Goal: Transaction & Acquisition: Purchase product/service

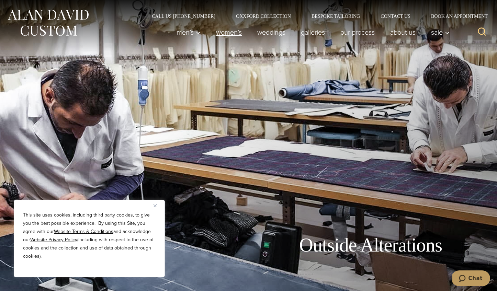
click at [224, 35] on link "Women’s" at bounding box center [228, 32] width 41 height 14
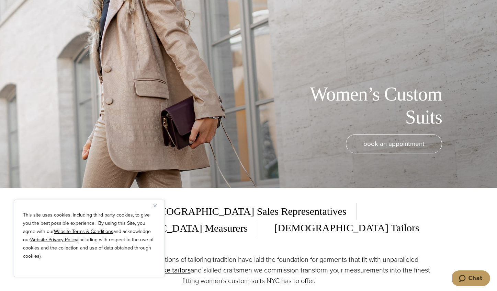
scroll to position [104, 0]
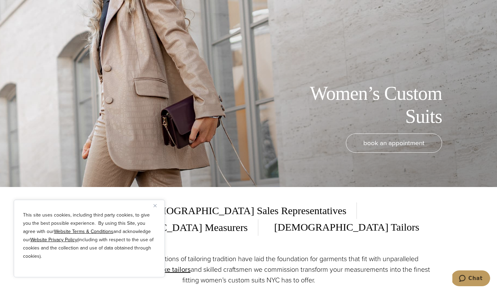
click at [154, 203] on button "Close" at bounding box center [158, 206] width 8 height 8
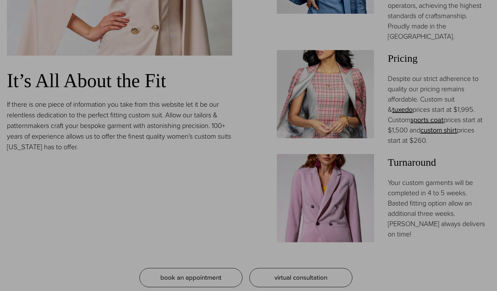
scroll to position [0, 0]
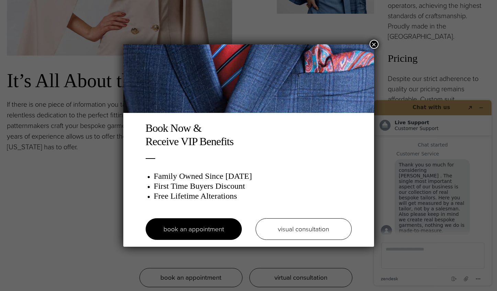
click at [372, 44] on button "×" at bounding box center [374, 44] width 9 height 9
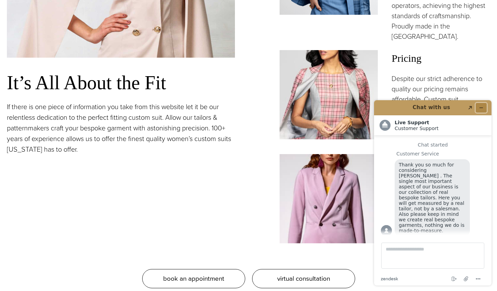
click at [482, 108] on icon "Minimize widget" at bounding box center [481, 107] width 5 height 5
